Goal: Task Accomplishment & Management: Use online tool/utility

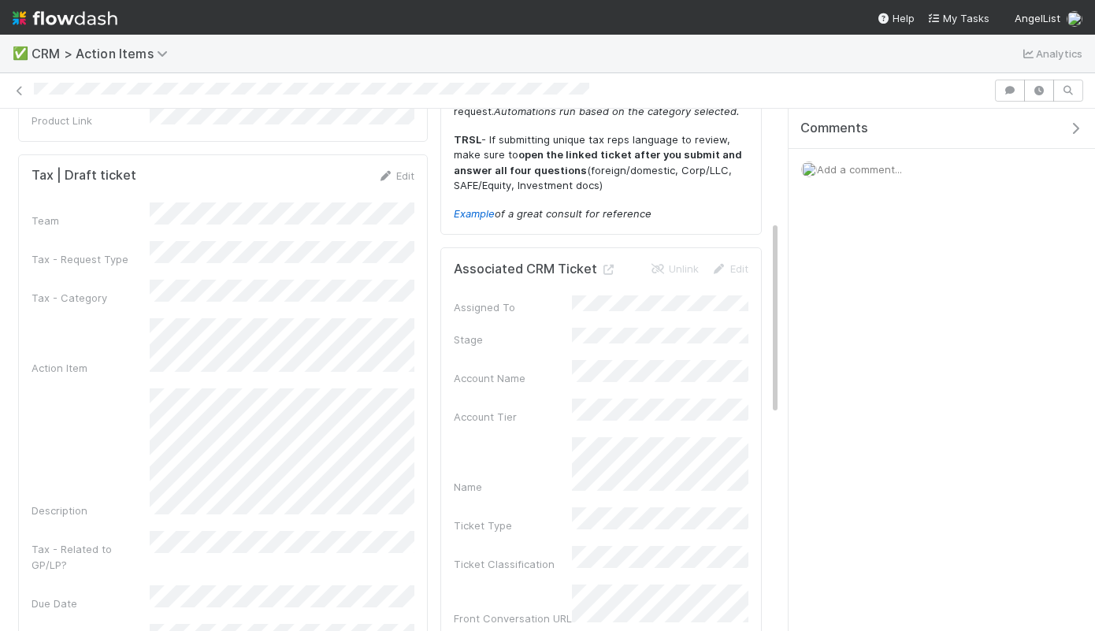
scroll to position [236, 0]
click at [396, 171] on link "Edit" at bounding box center [395, 177] width 37 height 13
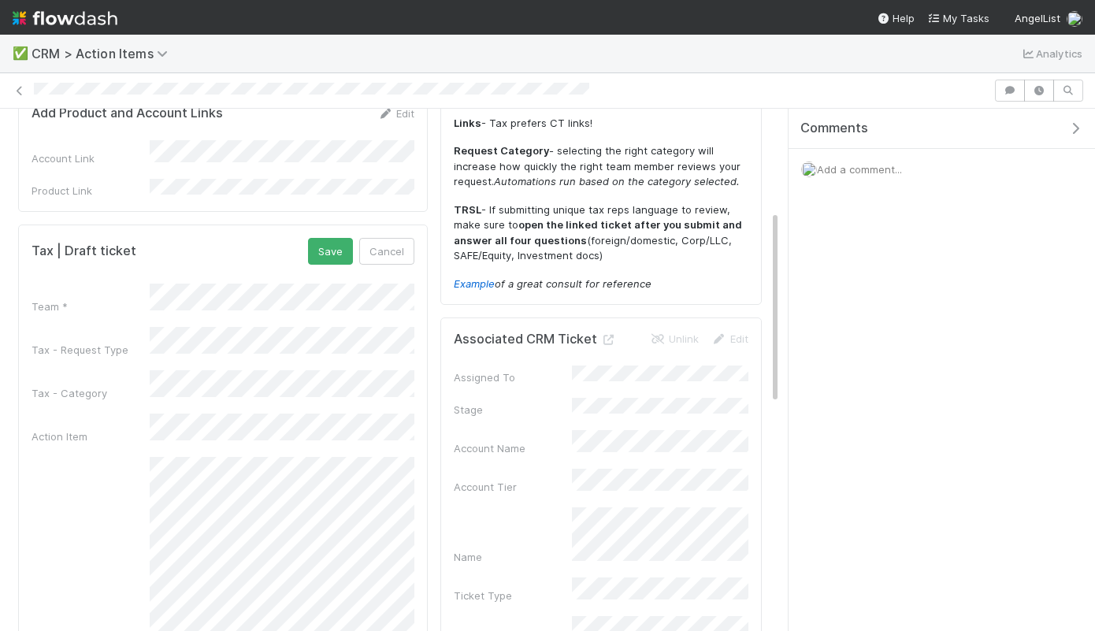
scroll to position [166, 0]
click at [323, 244] on button "Save" at bounding box center [330, 252] width 45 height 27
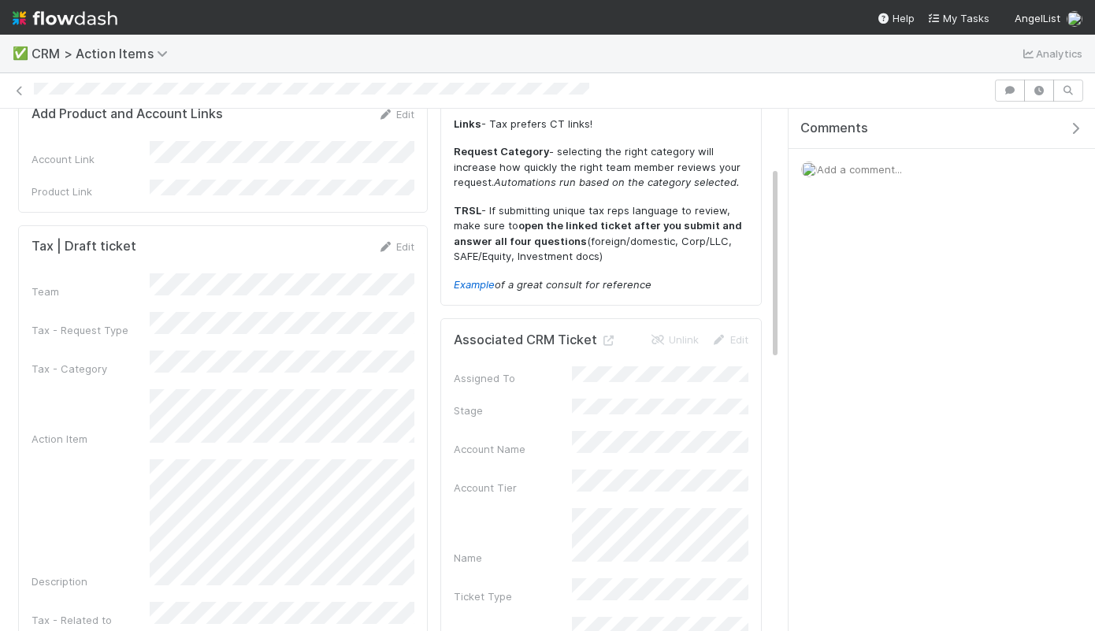
scroll to position [0, 0]
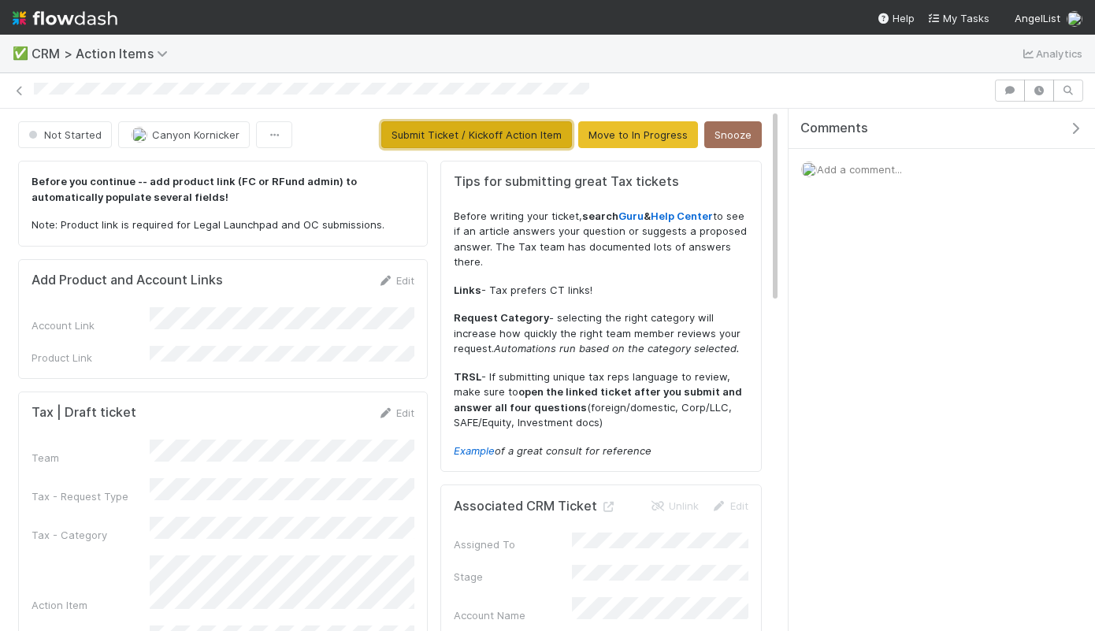
click at [518, 122] on button "Submit Ticket / Kickoff Action Item" at bounding box center [476, 134] width 191 height 27
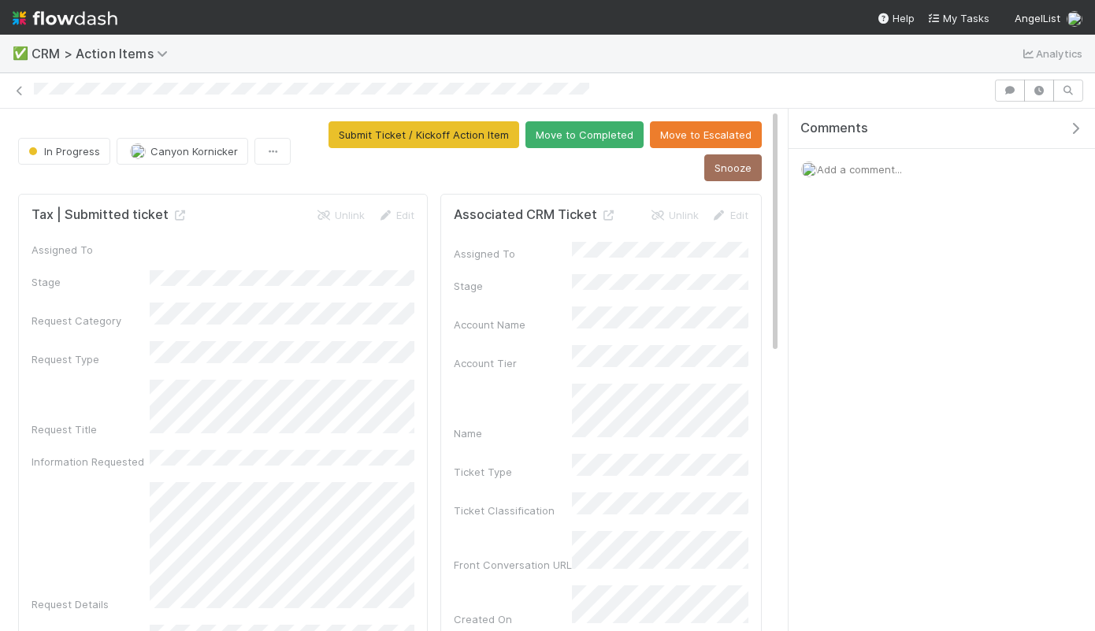
click at [81, 21] on img at bounding box center [65, 18] width 105 height 27
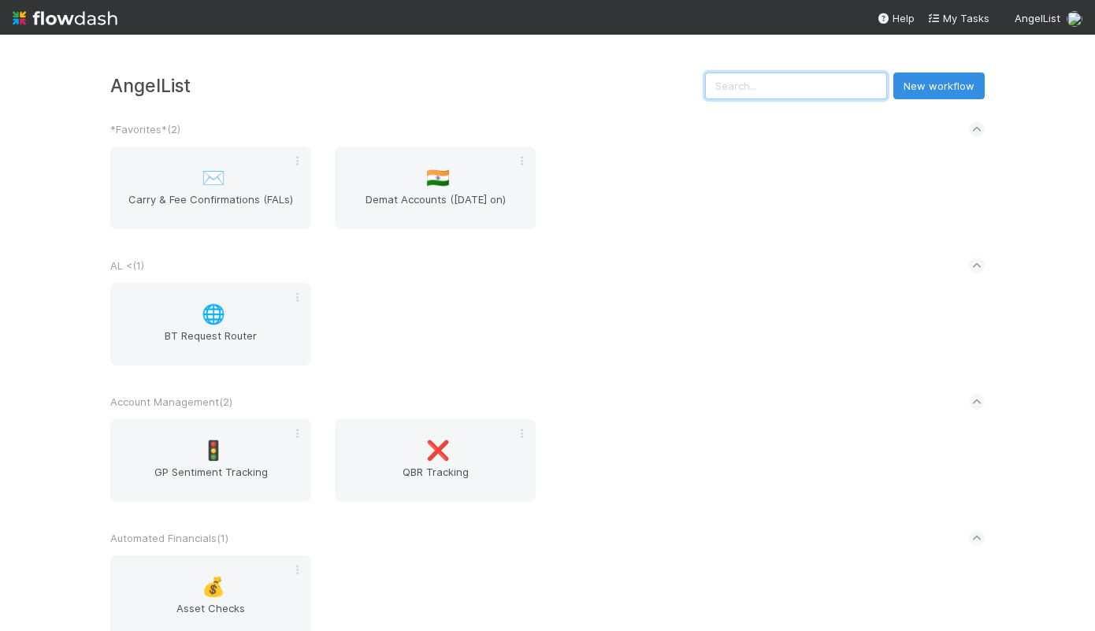
click at [817, 82] on input "text" at bounding box center [796, 85] width 182 height 27
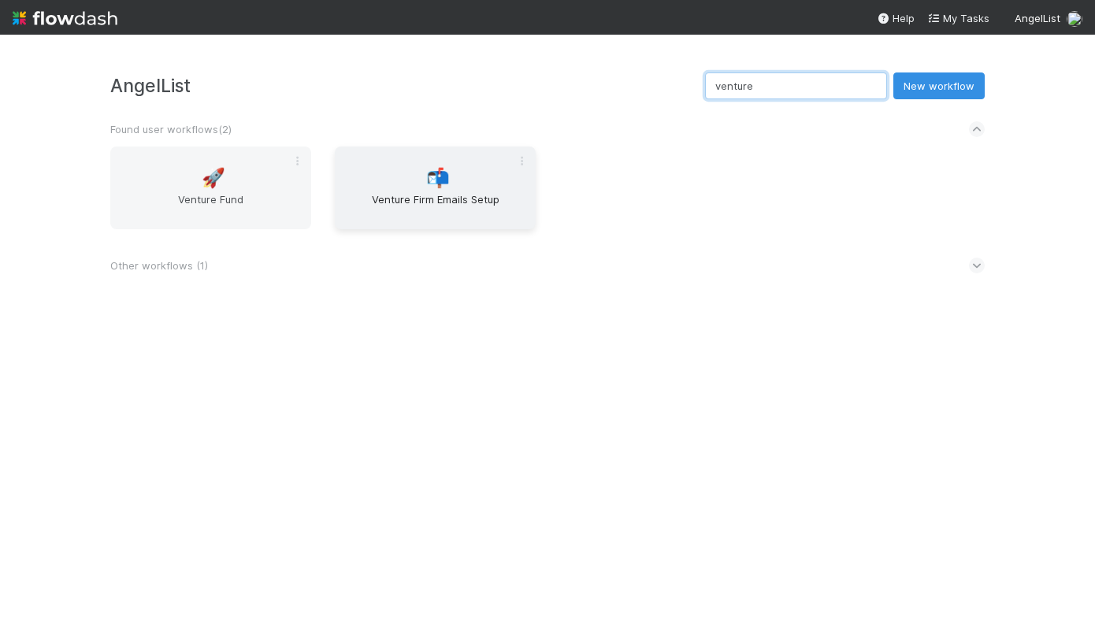
type input "venture"
click at [415, 228] on div "📬 Venture Firm Emails Setup" at bounding box center [435, 188] width 201 height 83
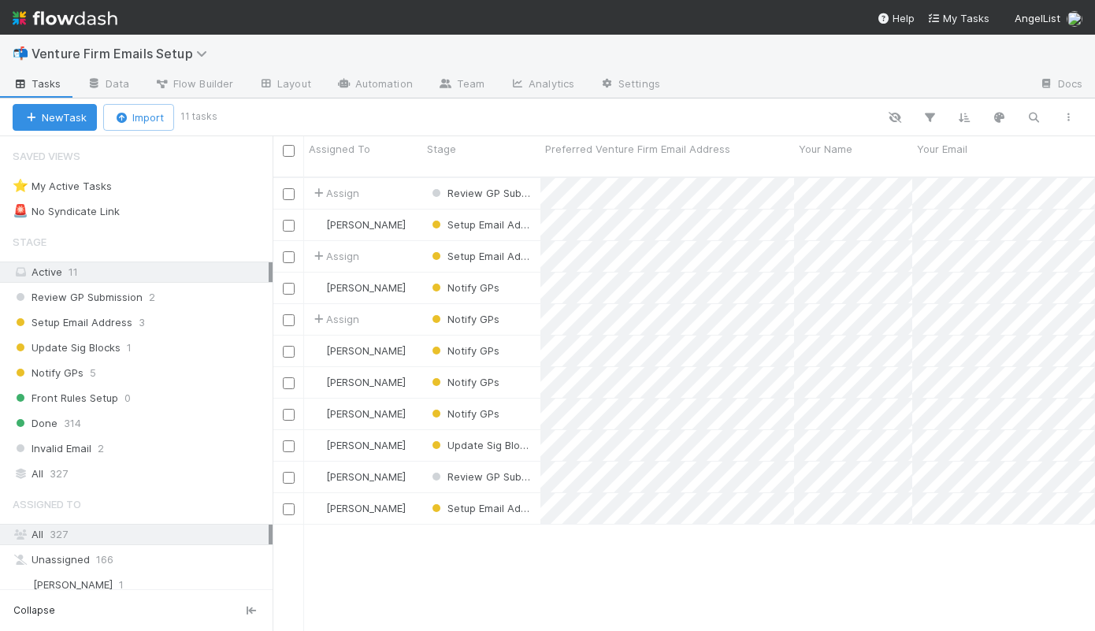
scroll to position [466, 822]
click at [407, 178] on div "Assign" at bounding box center [363, 193] width 118 height 31
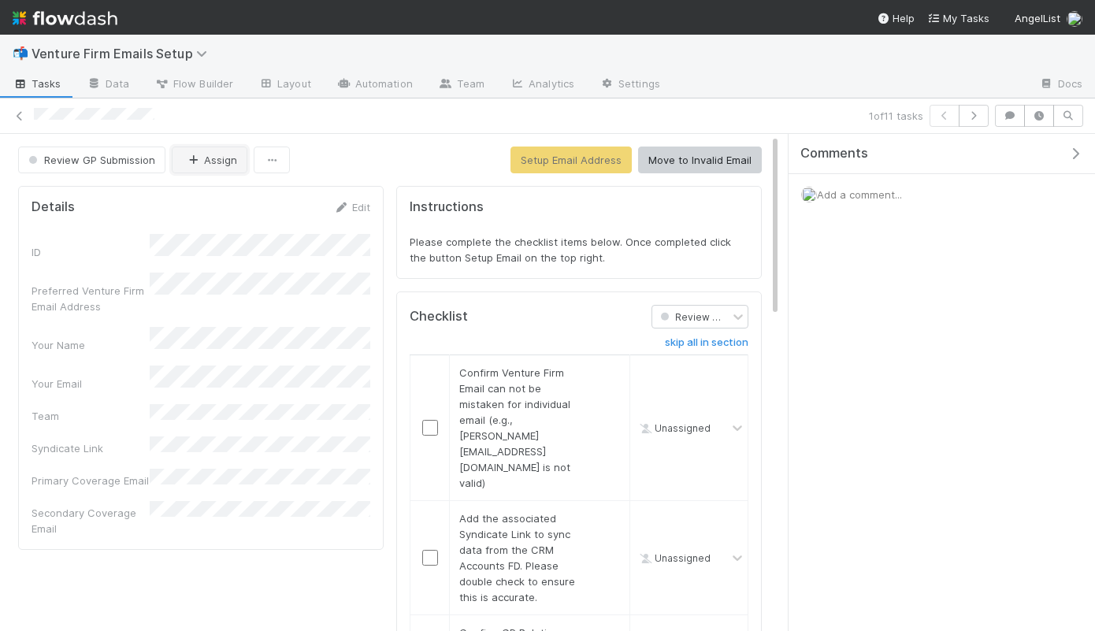
click at [205, 163] on button "Assign" at bounding box center [210, 160] width 76 height 27
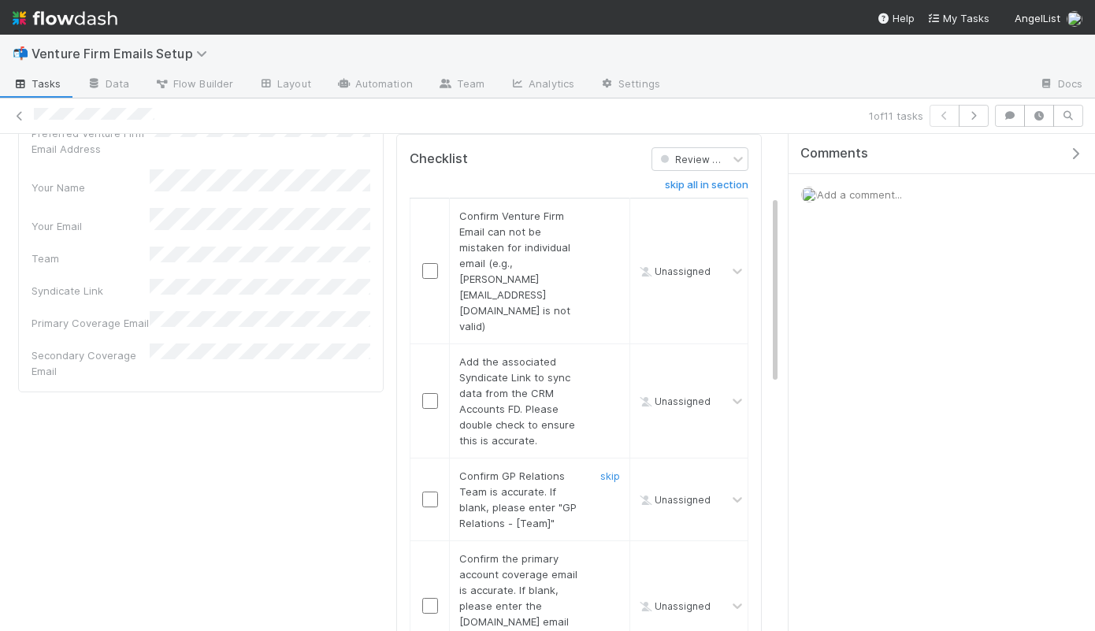
scroll to position [162, 0]
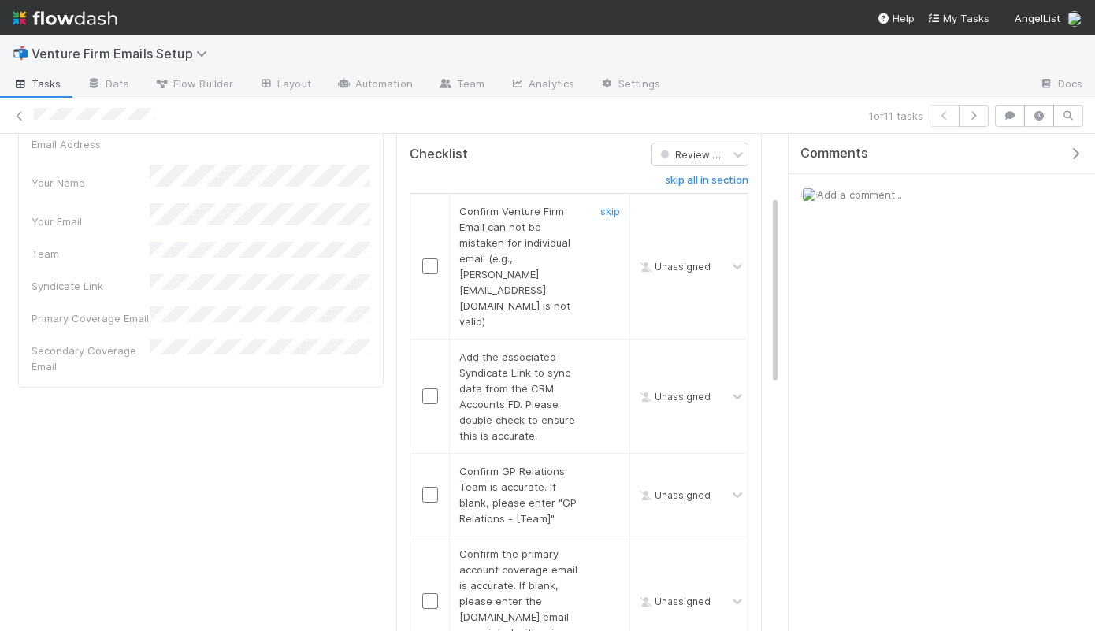
click at [423, 258] on input "checkbox" at bounding box center [430, 266] width 16 height 16
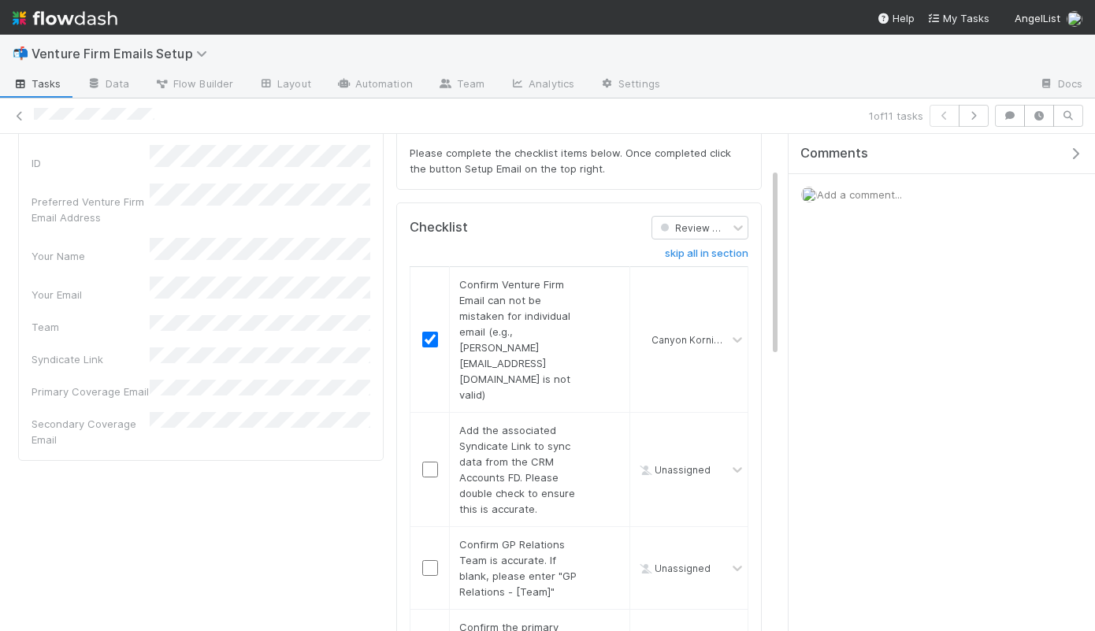
scroll to position [70, 0]
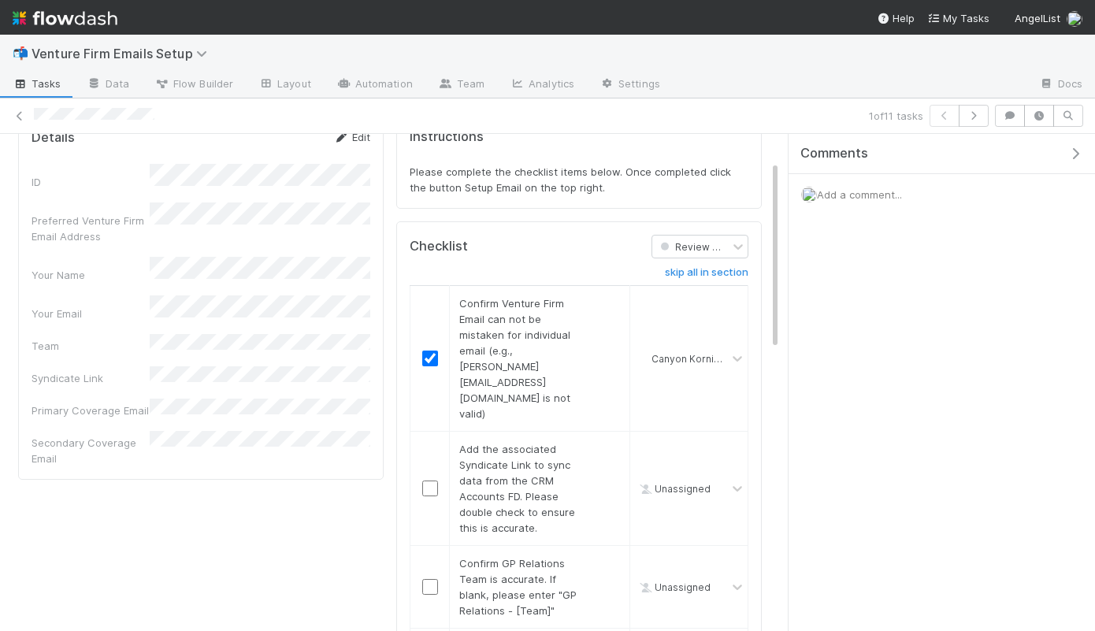
click at [353, 140] on link "Edit" at bounding box center [351, 137] width 37 height 13
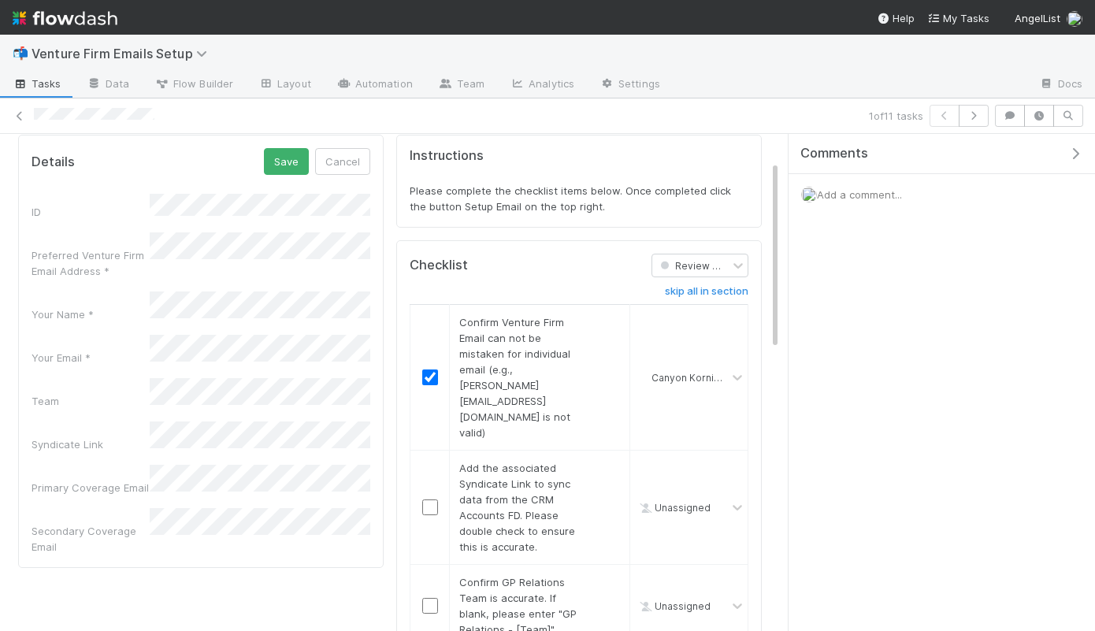
scroll to position [0, 0]
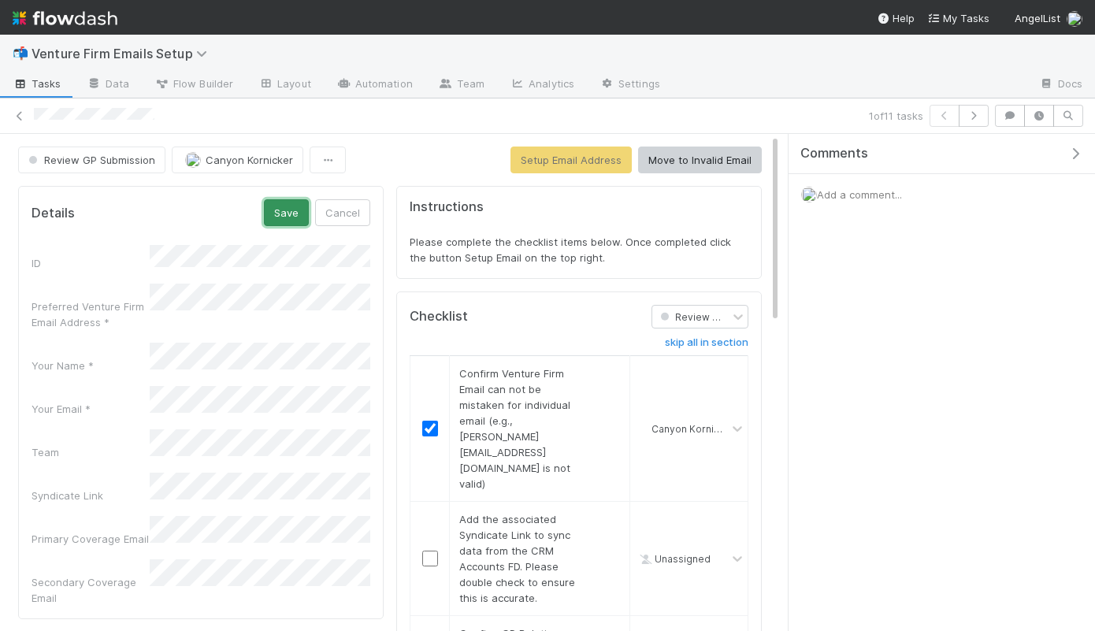
click at [277, 219] on button "Save" at bounding box center [286, 212] width 45 height 27
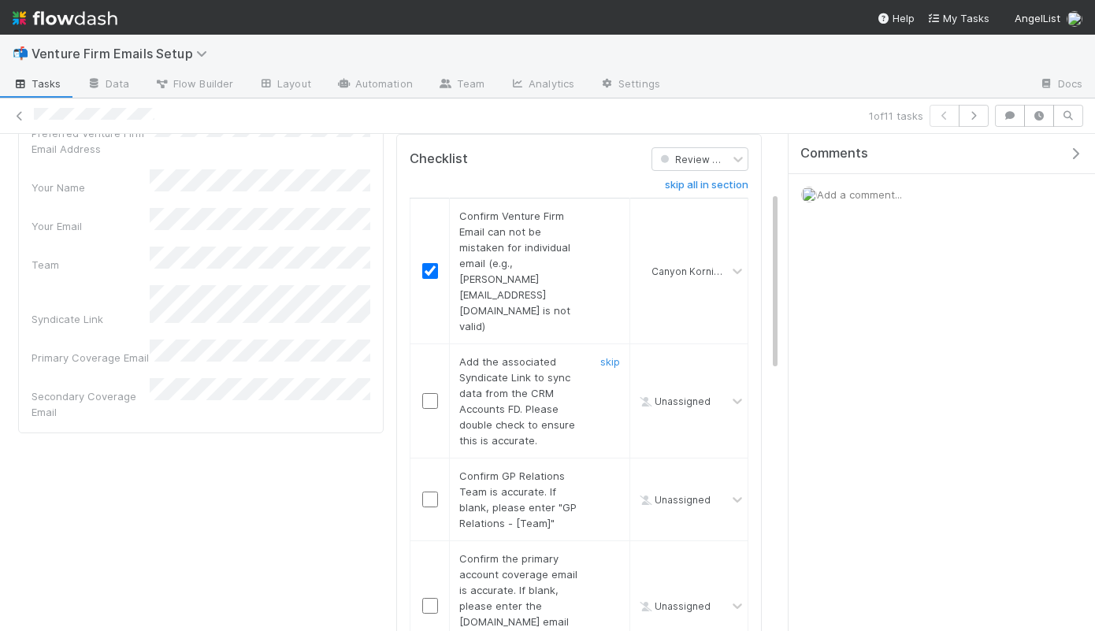
scroll to position [162, 0]
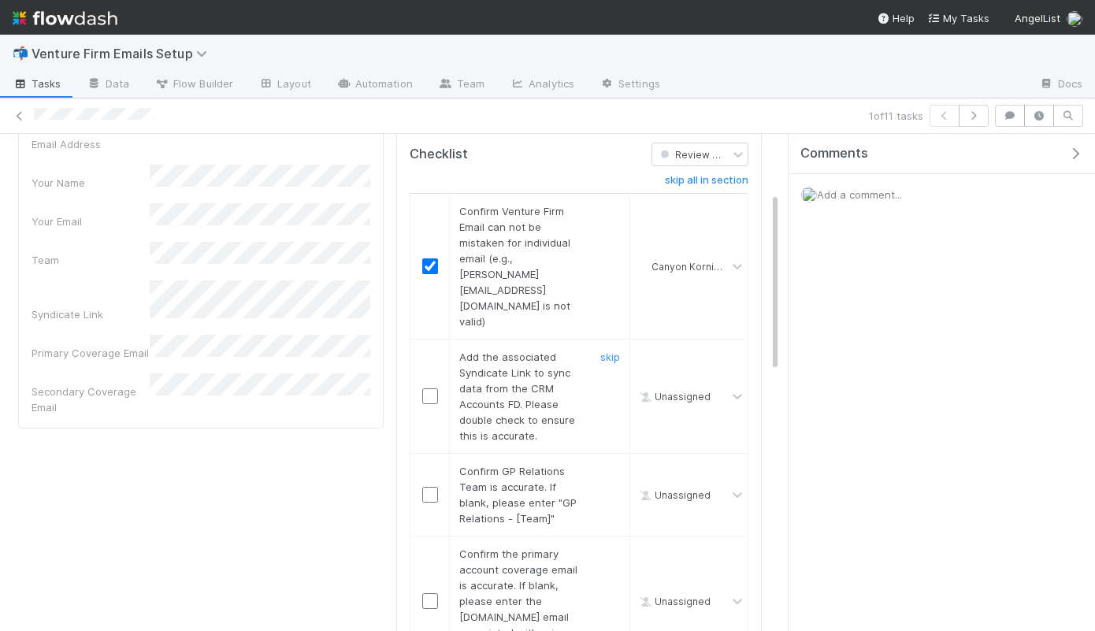
click at [432, 388] on input "checkbox" at bounding box center [430, 396] width 16 height 16
click at [430, 487] on input "checkbox" at bounding box center [430, 495] width 16 height 16
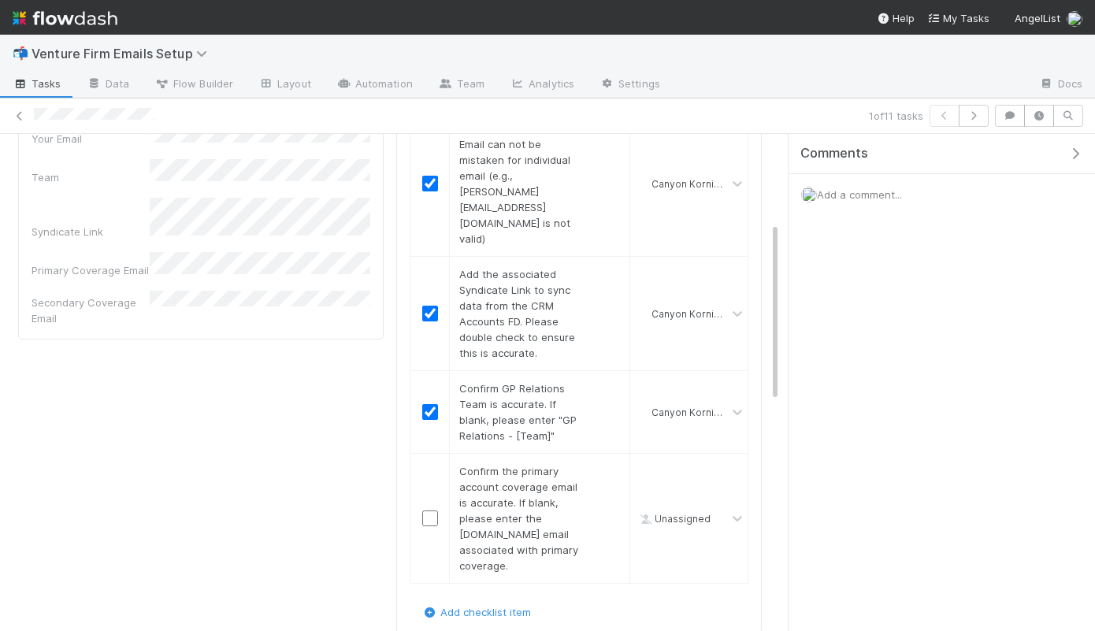
scroll to position [246, 0]
click at [425, 510] on input "checkbox" at bounding box center [430, 518] width 16 height 16
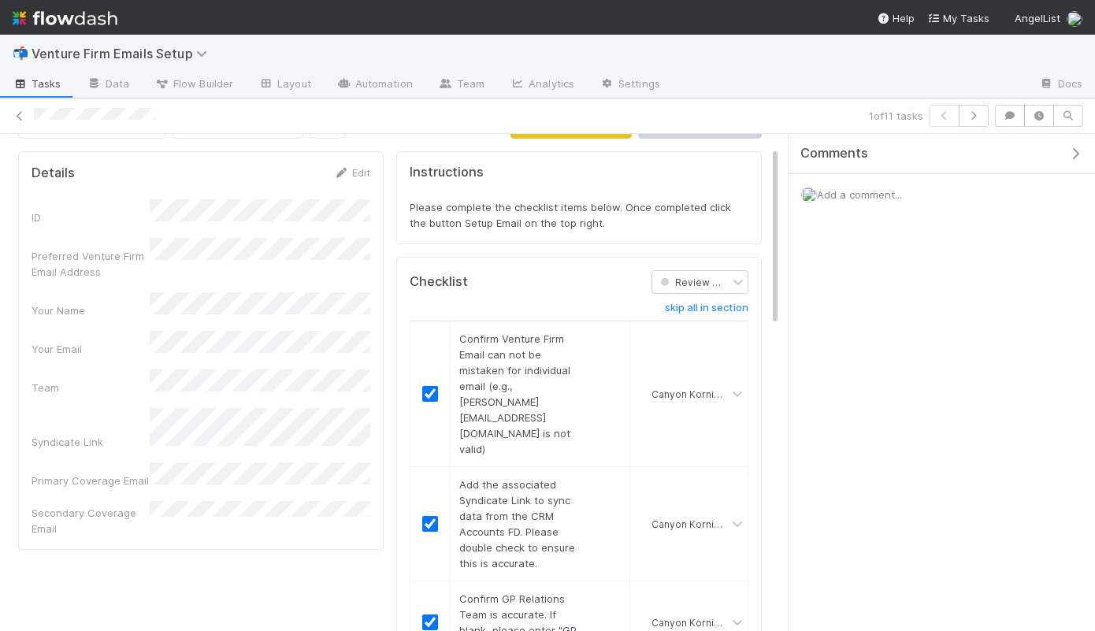
scroll to position [0, 0]
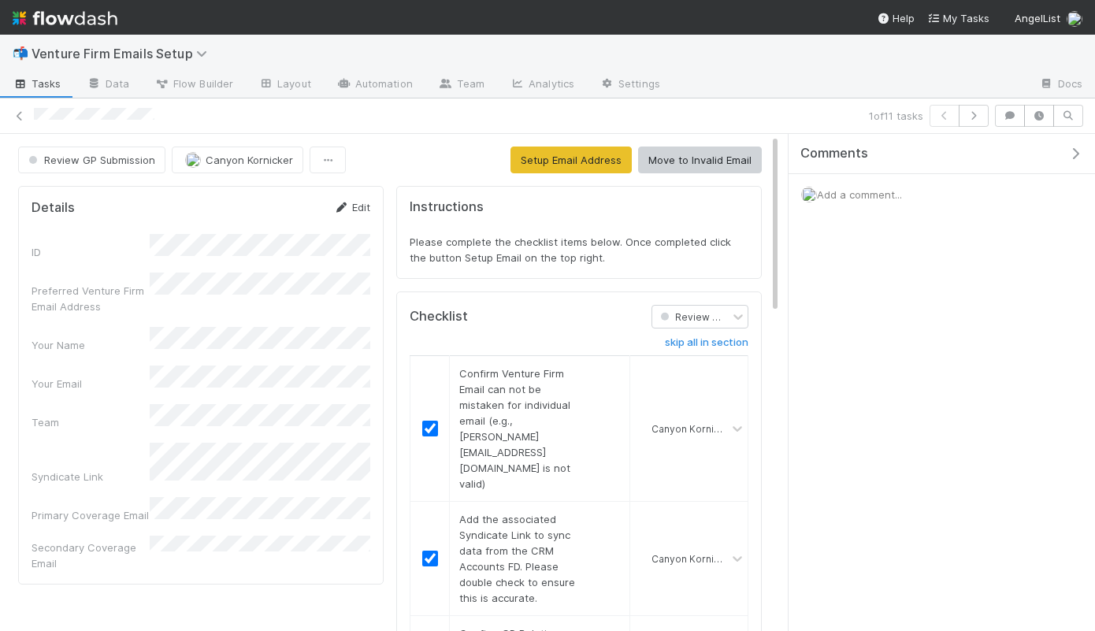
click at [355, 208] on link "Edit" at bounding box center [351, 207] width 37 height 13
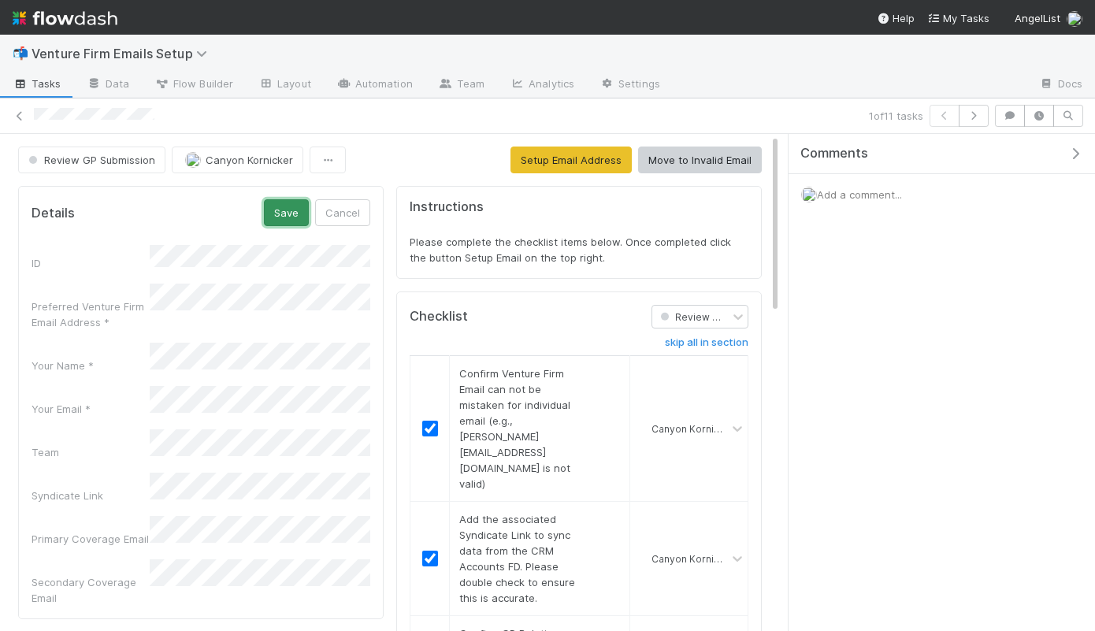
click at [286, 214] on button "Save" at bounding box center [286, 212] width 45 height 27
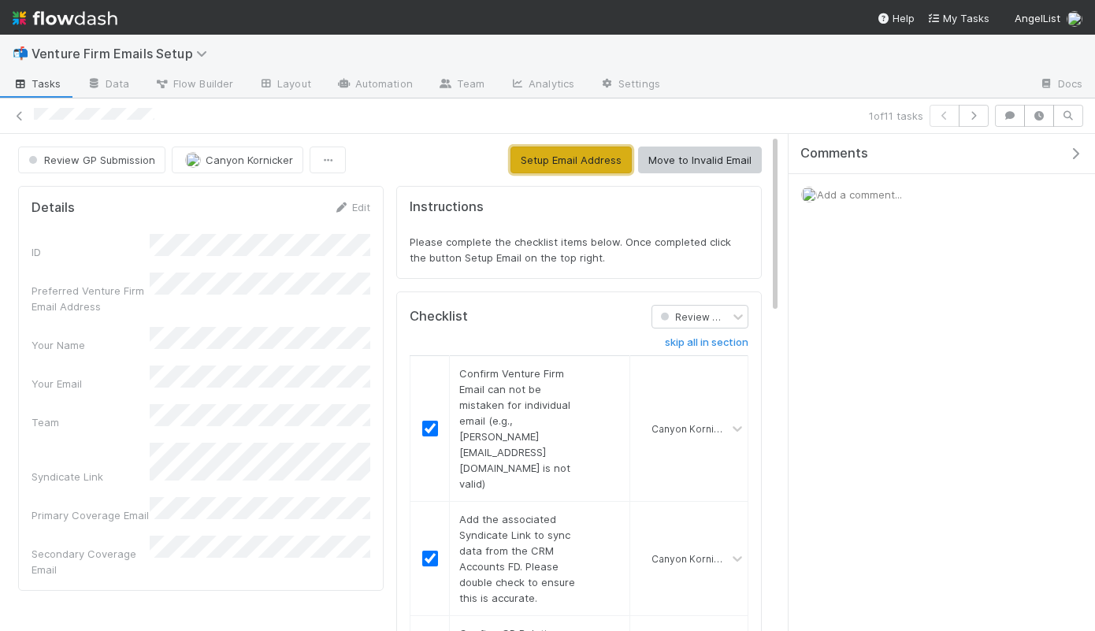
click at [554, 168] on button "Setup Email Address" at bounding box center [571, 160] width 121 height 27
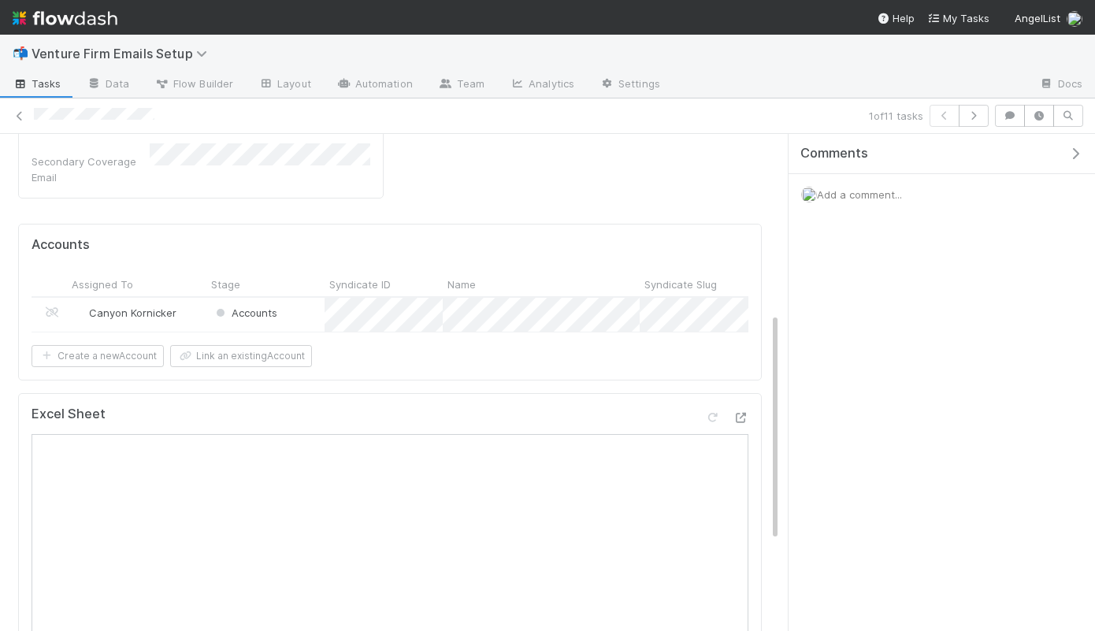
scroll to position [388, 0]
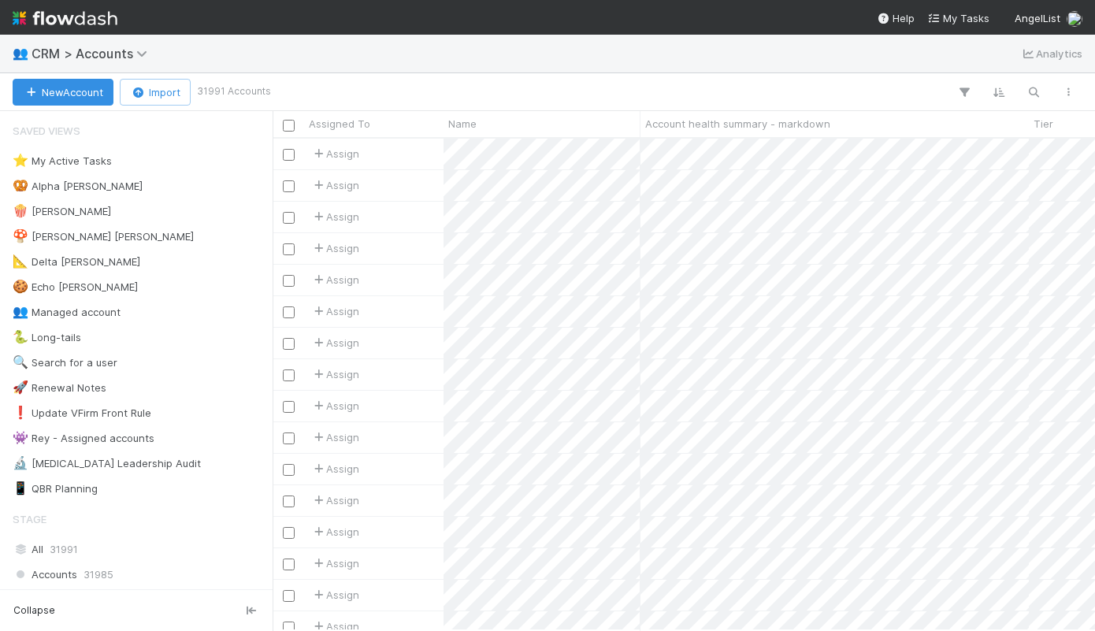
scroll to position [0, 1]
click at [1031, 91] on icon "button" at bounding box center [1034, 92] width 16 height 14
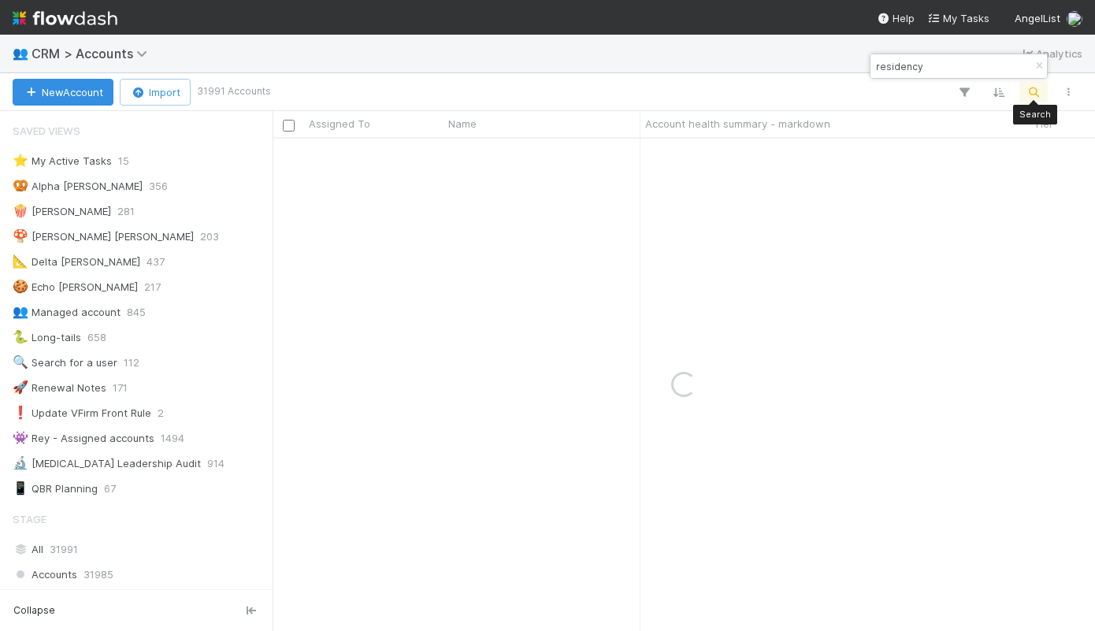
type input "residency"
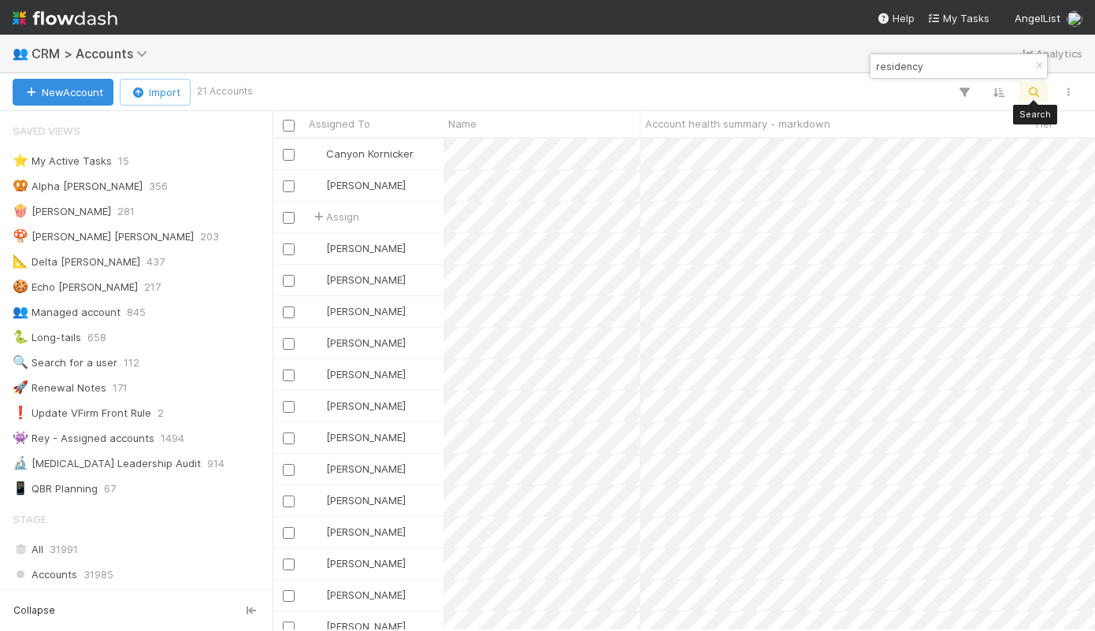
scroll to position [492, 822]
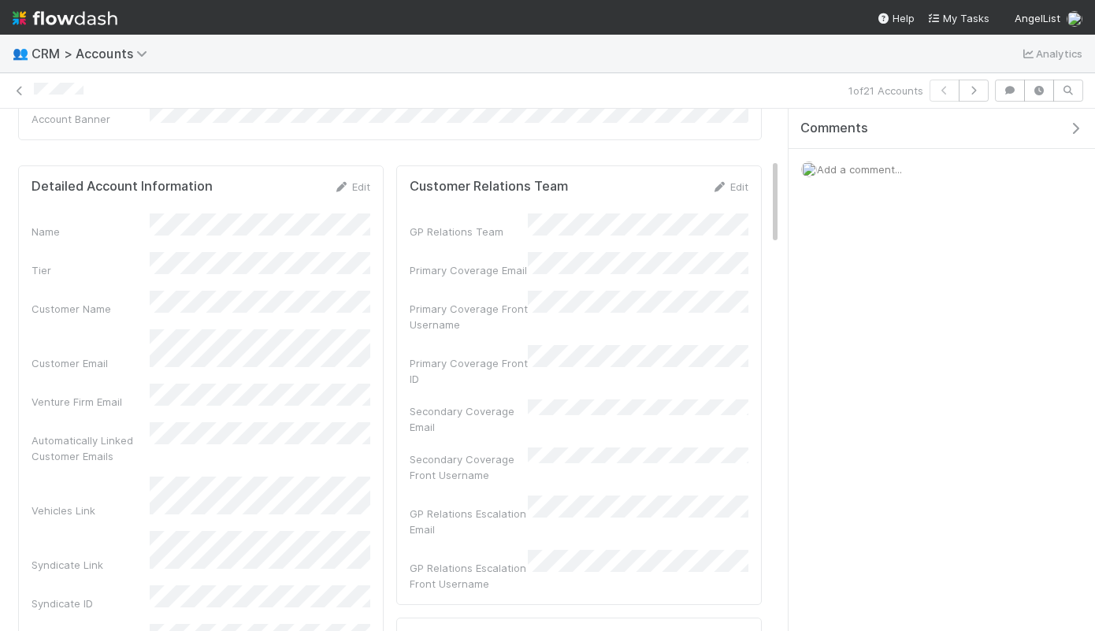
scroll to position [268, 0]
